Goal: Communication & Community: Ask a question

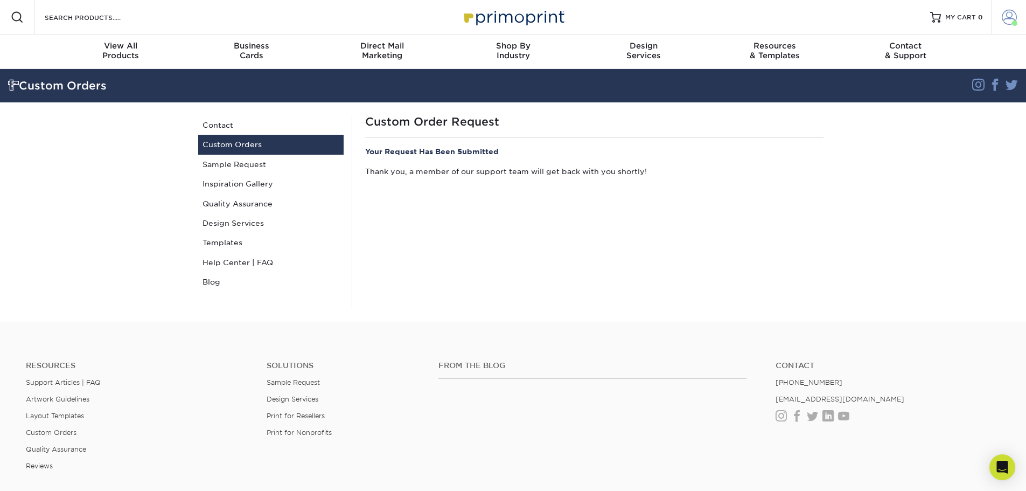
click at [1014, 17] on span at bounding box center [1009, 17] width 15 height 15
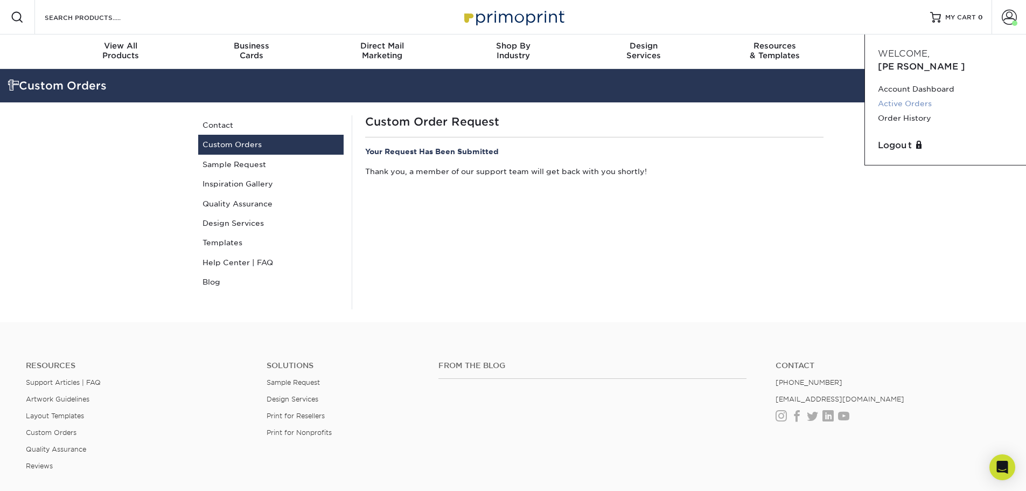
click at [910, 96] on link "Active Orders" at bounding box center [945, 103] width 135 height 15
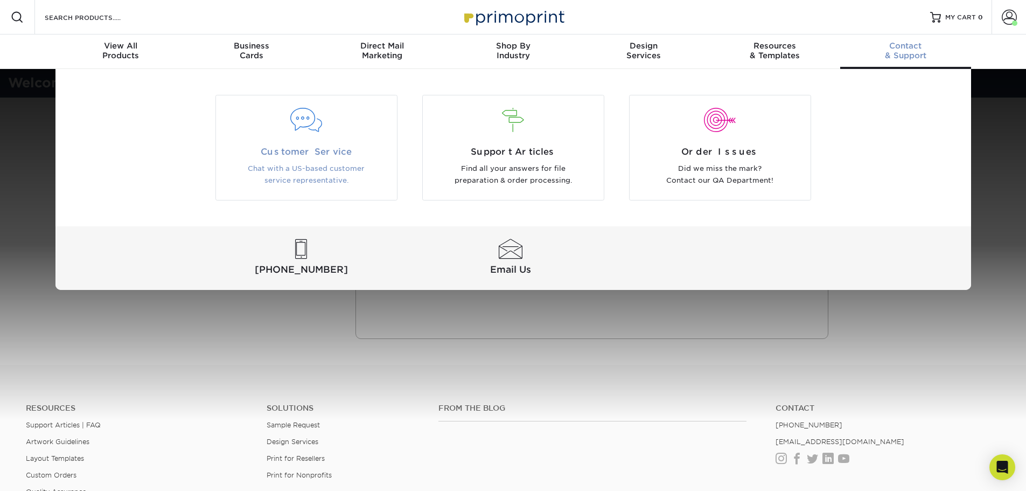
click at [318, 118] on div at bounding box center [306, 120] width 165 height 24
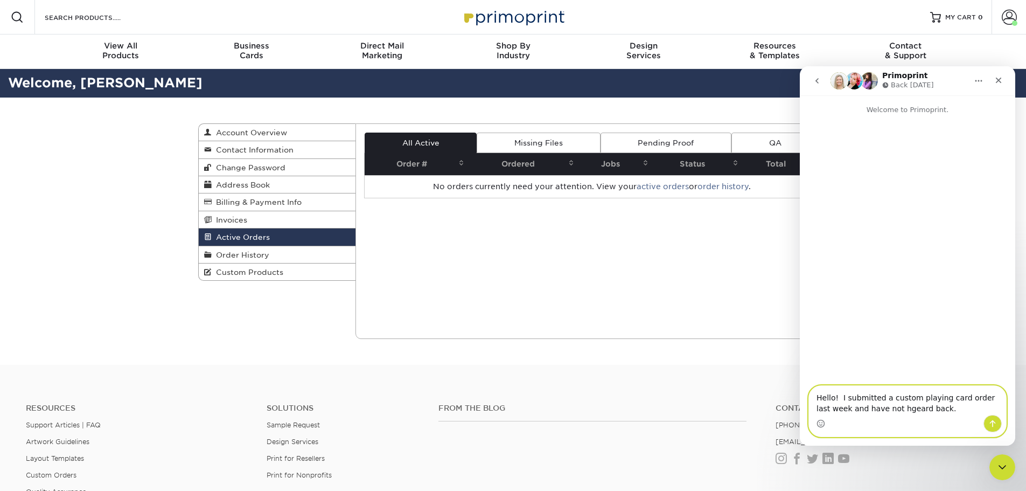
drag, startPoint x: 890, startPoint y: 409, endPoint x: 906, endPoint y: 419, distance: 18.1
click at [890, 409] on textarea "Hello! I submitted a custom playing card order last week and have not hgeard ba…" at bounding box center [907, 400] width 197 height 29
click at [938, 412] on textarea "Hello! I submitted a custom playing card order last week and have not heard bac…" at bounding box center [907, 400] width 197 height 29
type textarea "Hello! I submitted a custom playing card order last week and have not heard bac…"
click at [988, 426] on button "Send a message…" at bounding box center [993, 423] width 18 height 17
